Goal: Go to known website: Access a specific website the user already knows

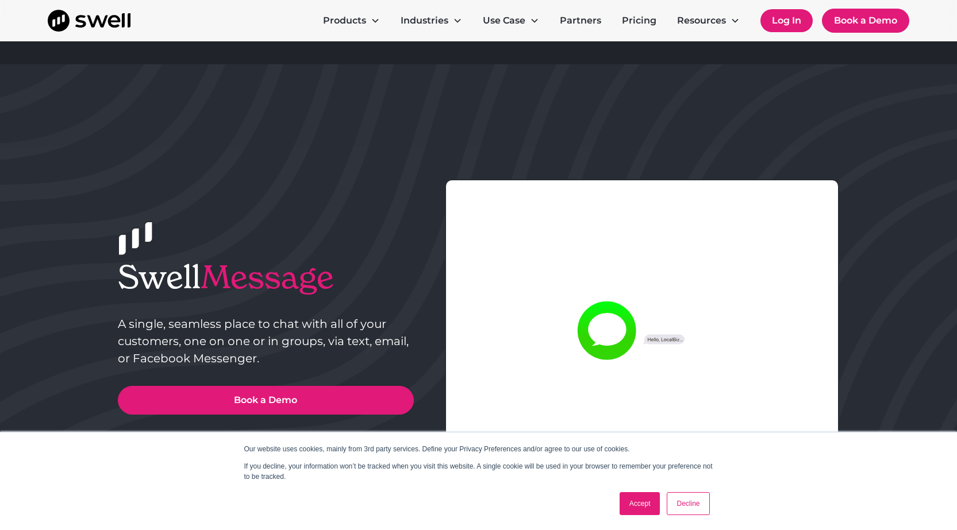
click at [780, 22] on link "Log In" at bounding box center [786, 20] width 52 height 23
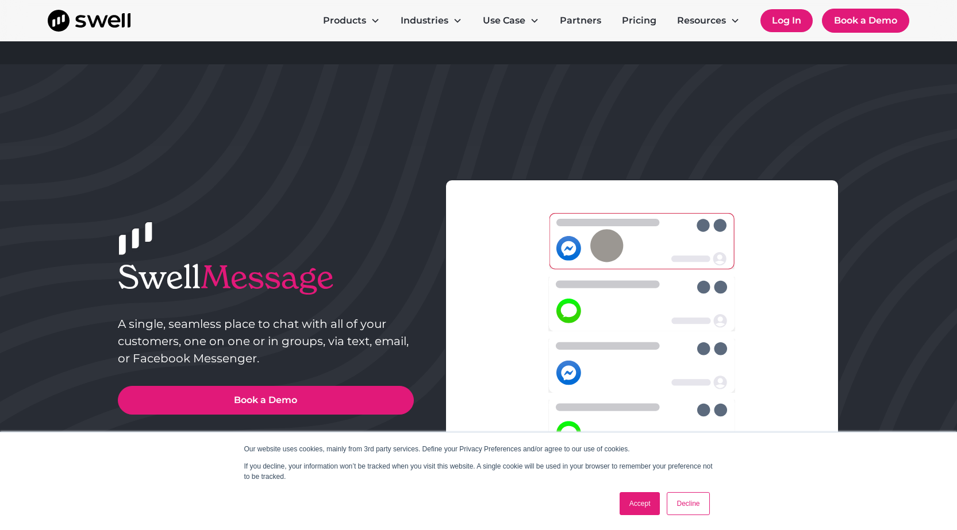
click at [788, 18] on link "Log In" at bounding box center [786, 20] width 52 height 23
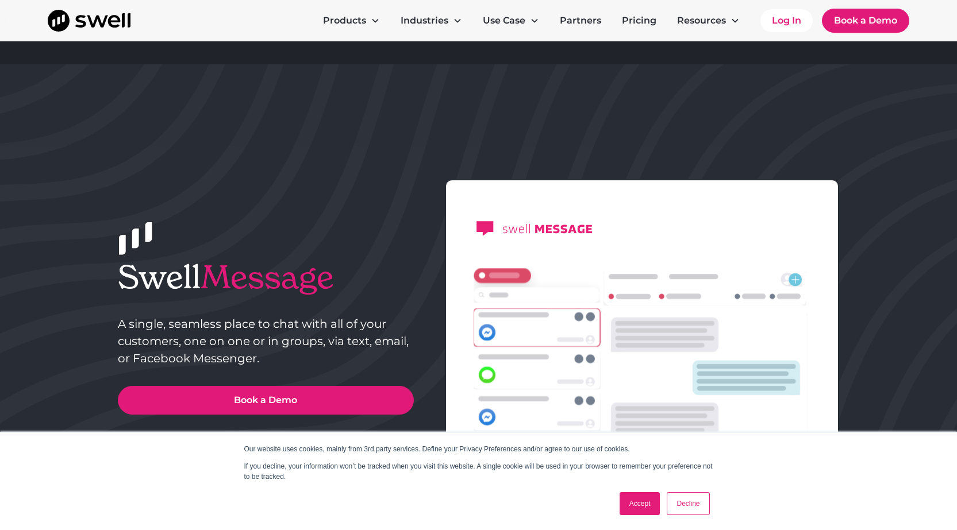
click at [692, 502] on link "Decline" at bounding box center [688, 504] width 43 height 23
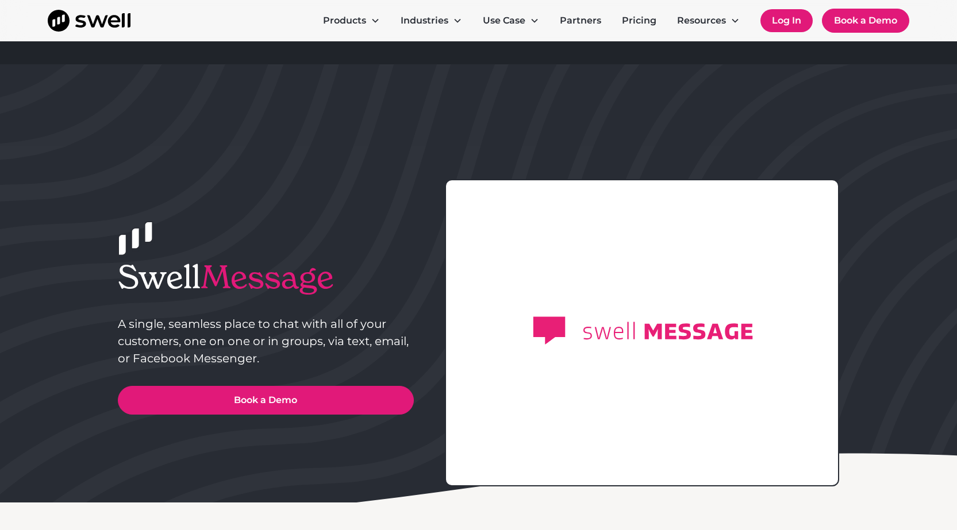
click at [778, 21] on link "Log In" at bounding box center [786, 20] width 52 height 23
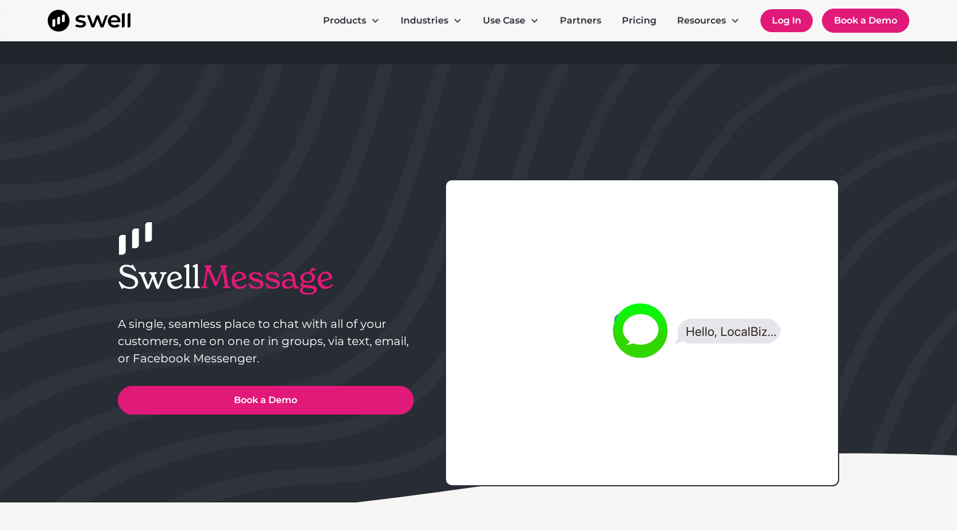
click at [791, 22] on link "Log In" at bounding box center [786, 20] width 52 height 23
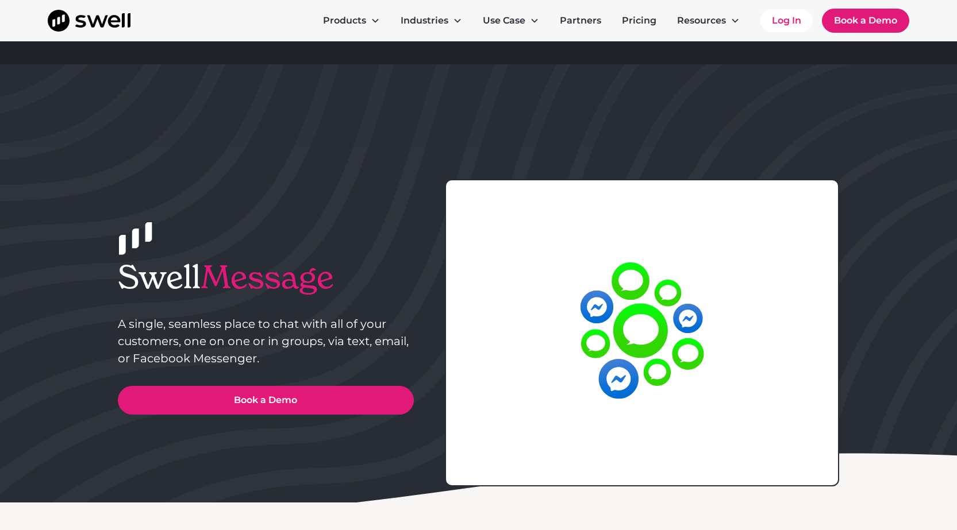
click at [823, 190] on div at bounding box center [642, 332] width 395 height 307
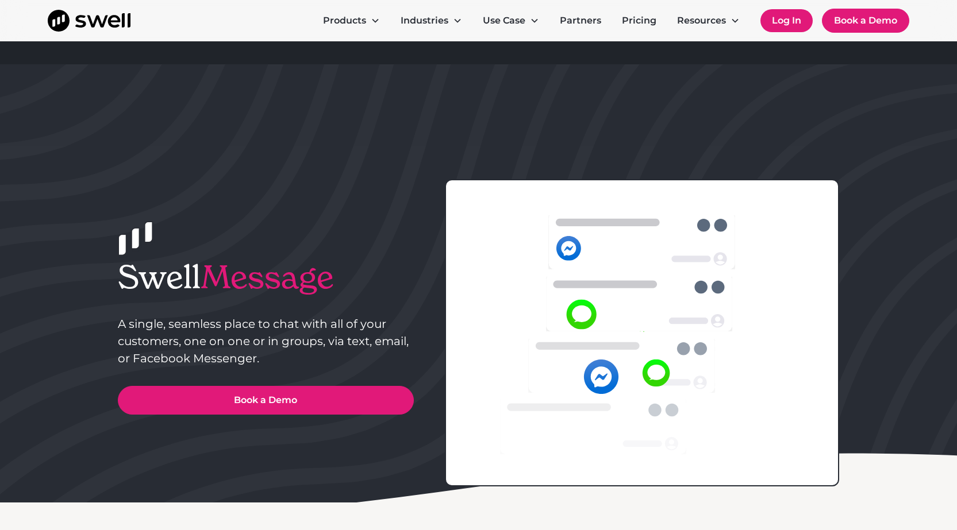
click at [774, 22] on link "Log In" at bounding box center [786, 20] width 52 height 23
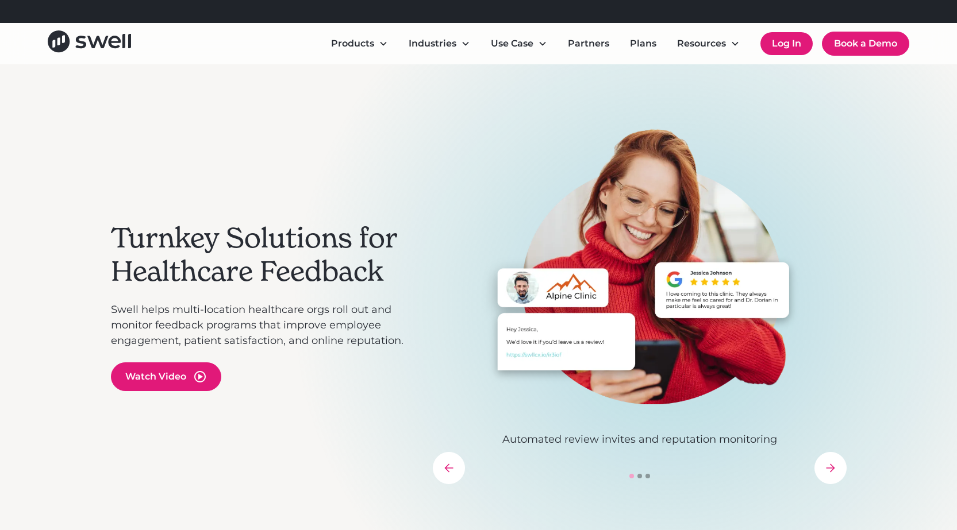
click at [787, 48] on link "Log In" at bounding box center [786, 43] width 52 height 23
